Goal: Task Accomplishment & Management: Use online tool/utility

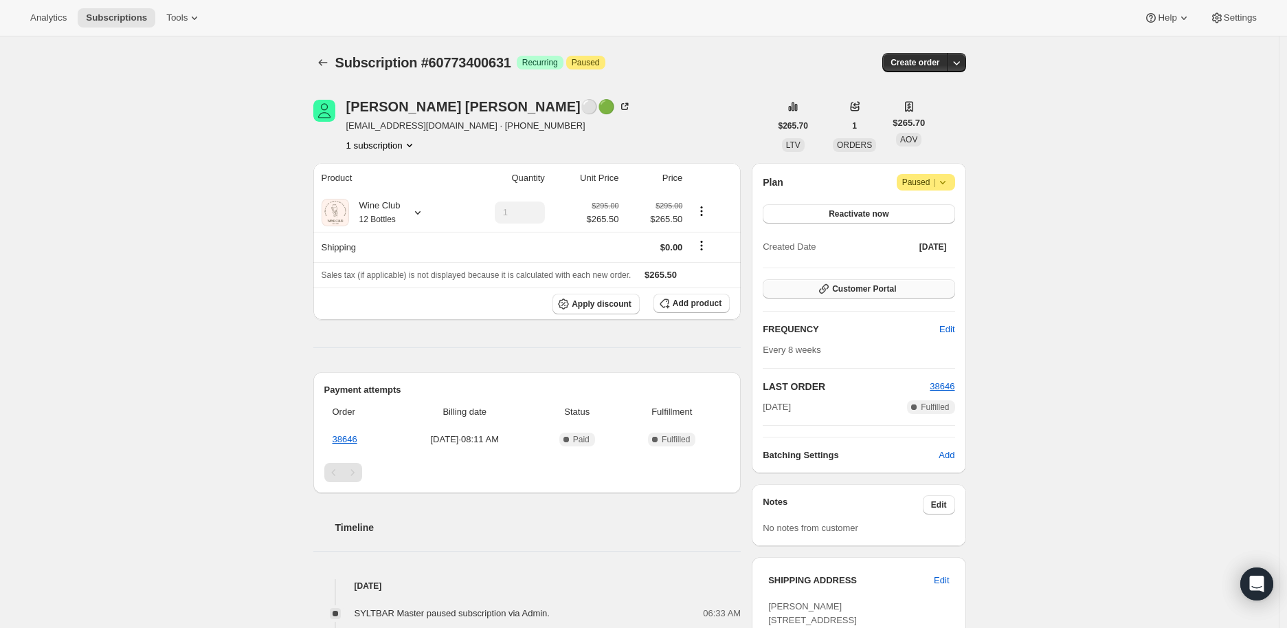
click at [868, 290] on span "Customer Portal" at bounding box center [864, 288] width 64 height 11
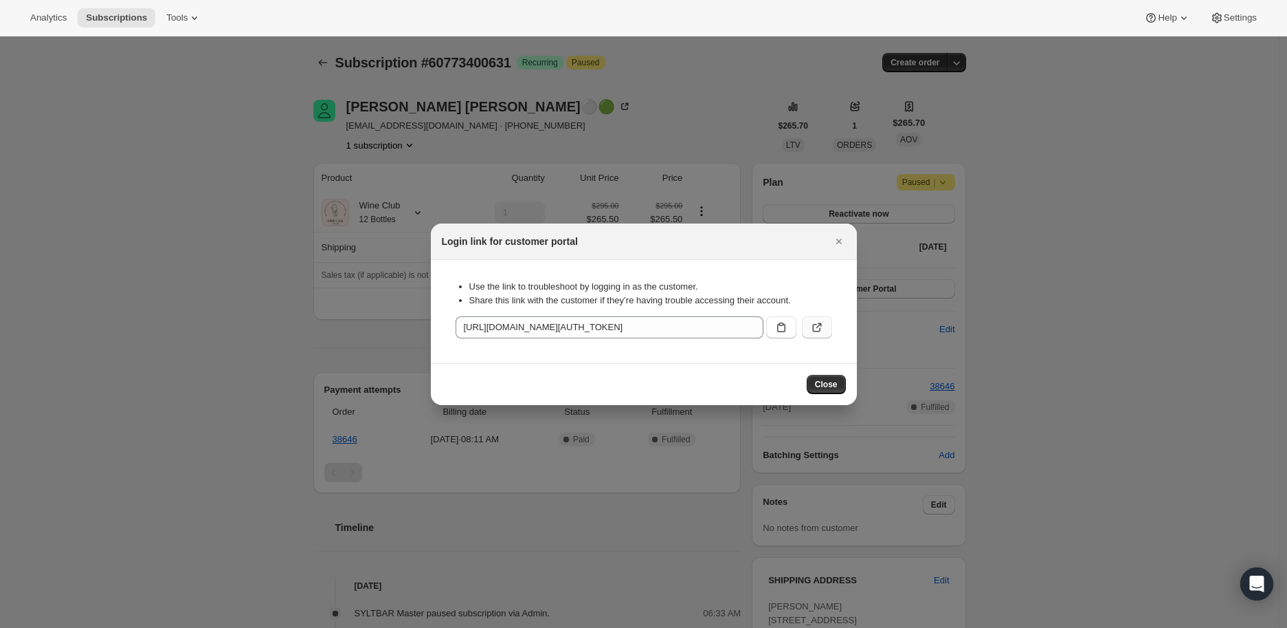
click at [817, 324] on icon ":r2c:" at bounding box center [817, 327] width 14 height 14
click at [836, 242] on icon "Close" at bounding box center [838, 240] width 5 height 5
